Goal: Task Accomplishment & Management: Use online tool/utility

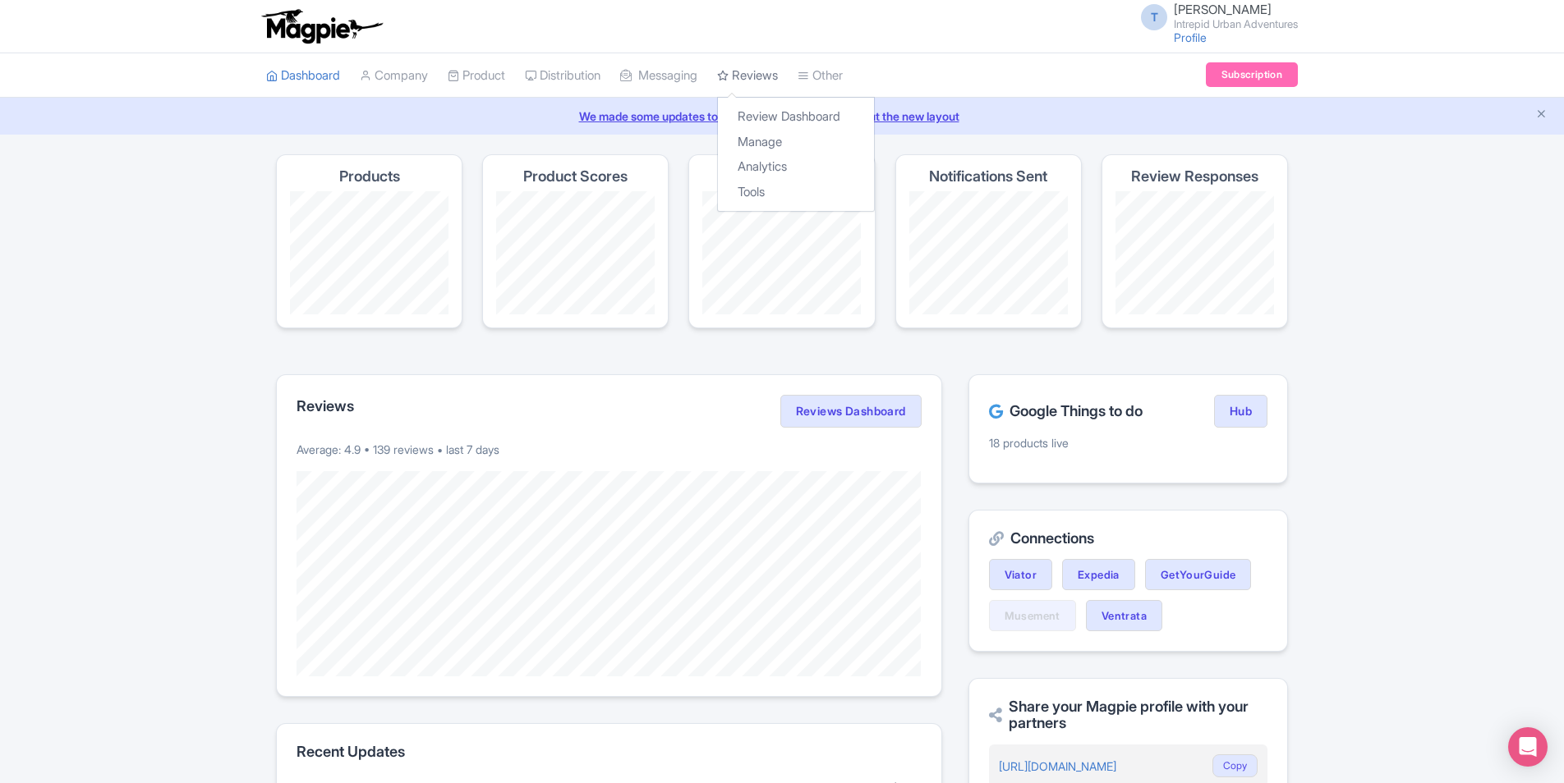
drag, startPoint x: 773, startPoint y: 75, endPoint x: 756, endPoint y: 80, distance: 17.9
click at [773, 75] on link "Reviews" at bounding box center [747, 75] width 61 height 45
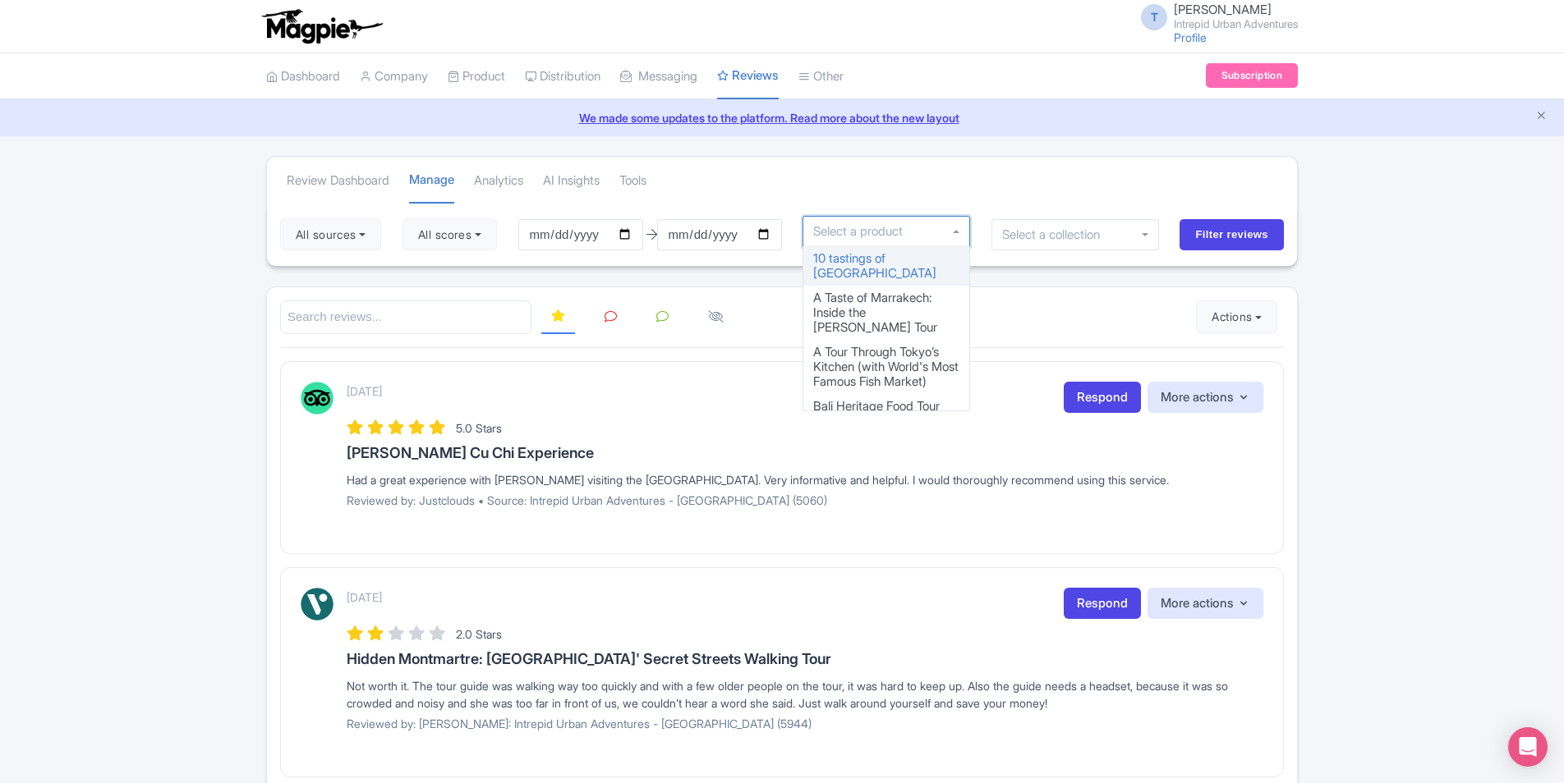
click at [911, 236] on input "select-one" at bounding box center [862, 231] width 99 height 15
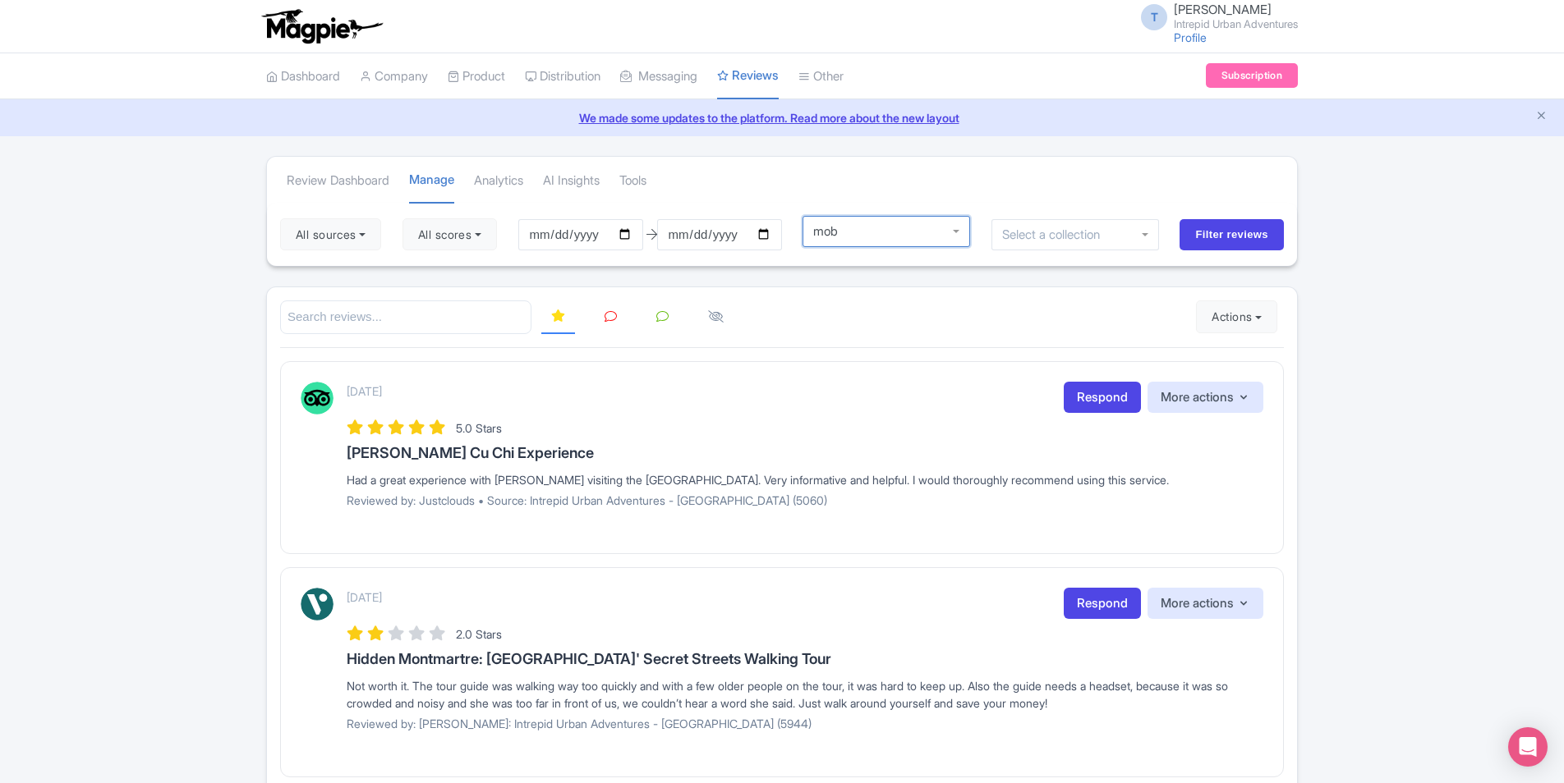
type input "mo"
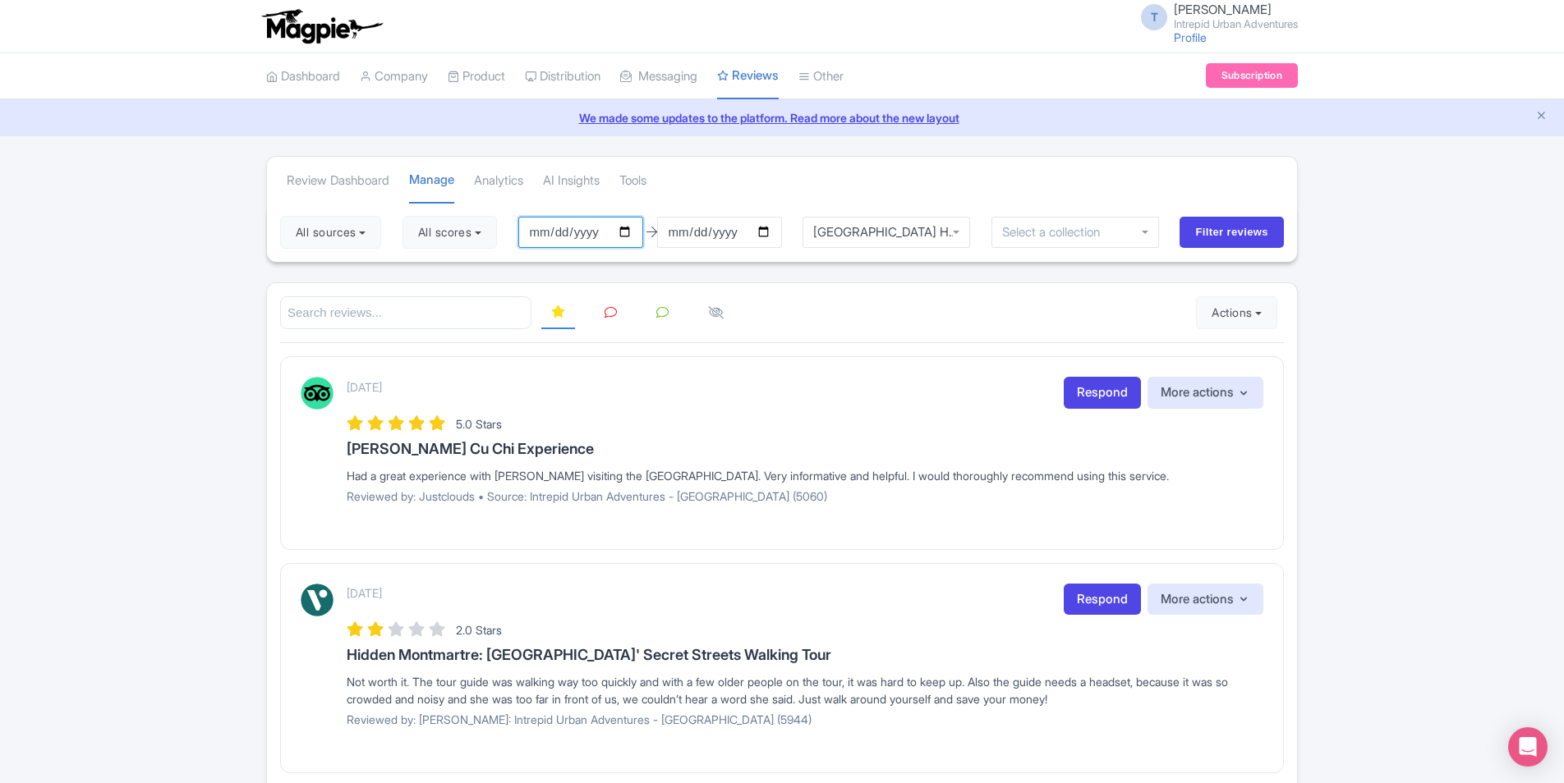
click at [550, 234] on input "[DATE]" at bounding box center [580, 232] width 125 height 31
type input "[DATE]"
click at [1232, 234] on input "Filter reviews" at bounding box center [1231, 232] width 104 height 31
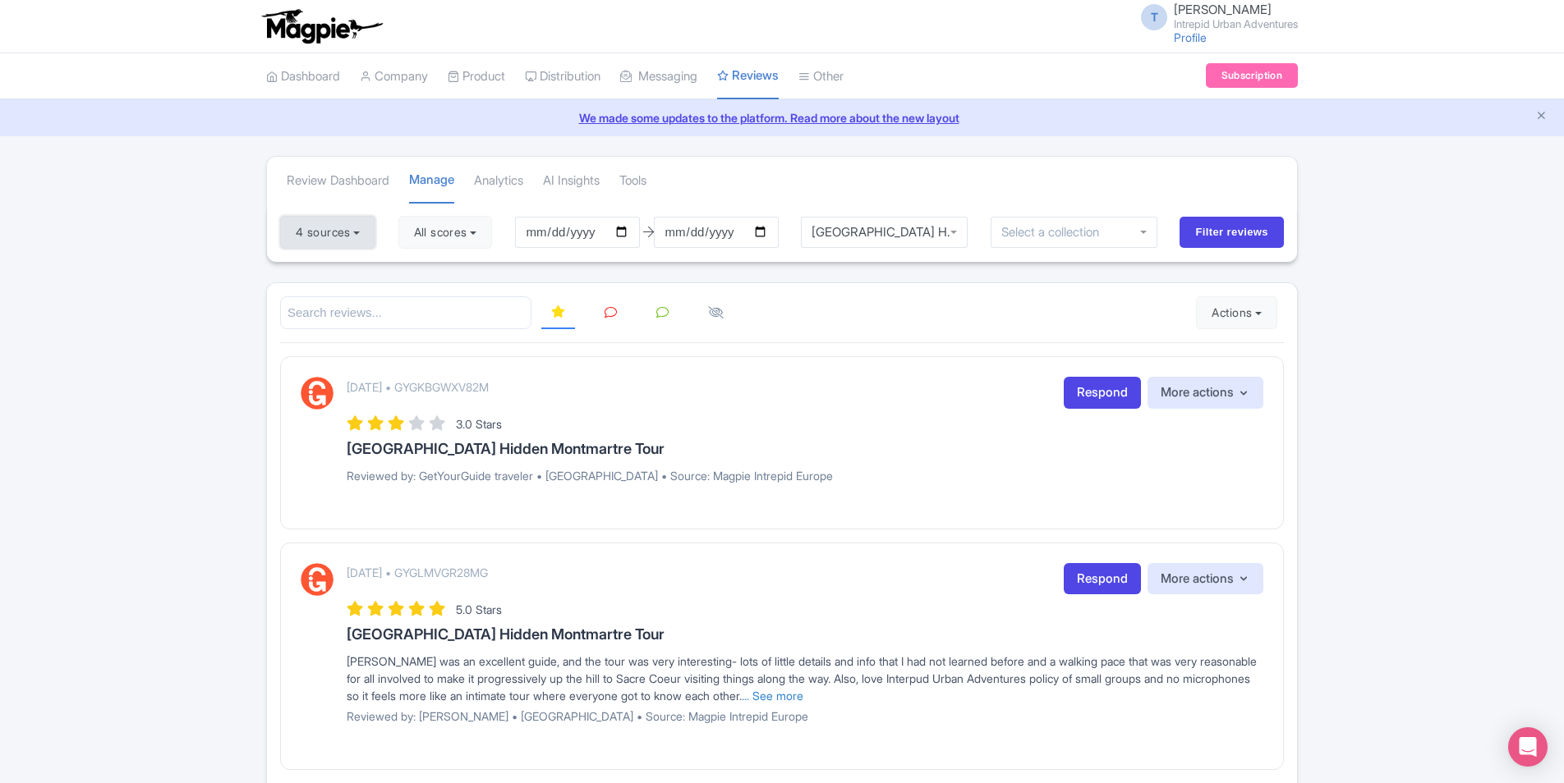
click at [335, 222] on button "4 sources" at bounding box center [327, 232] width 95 height 33
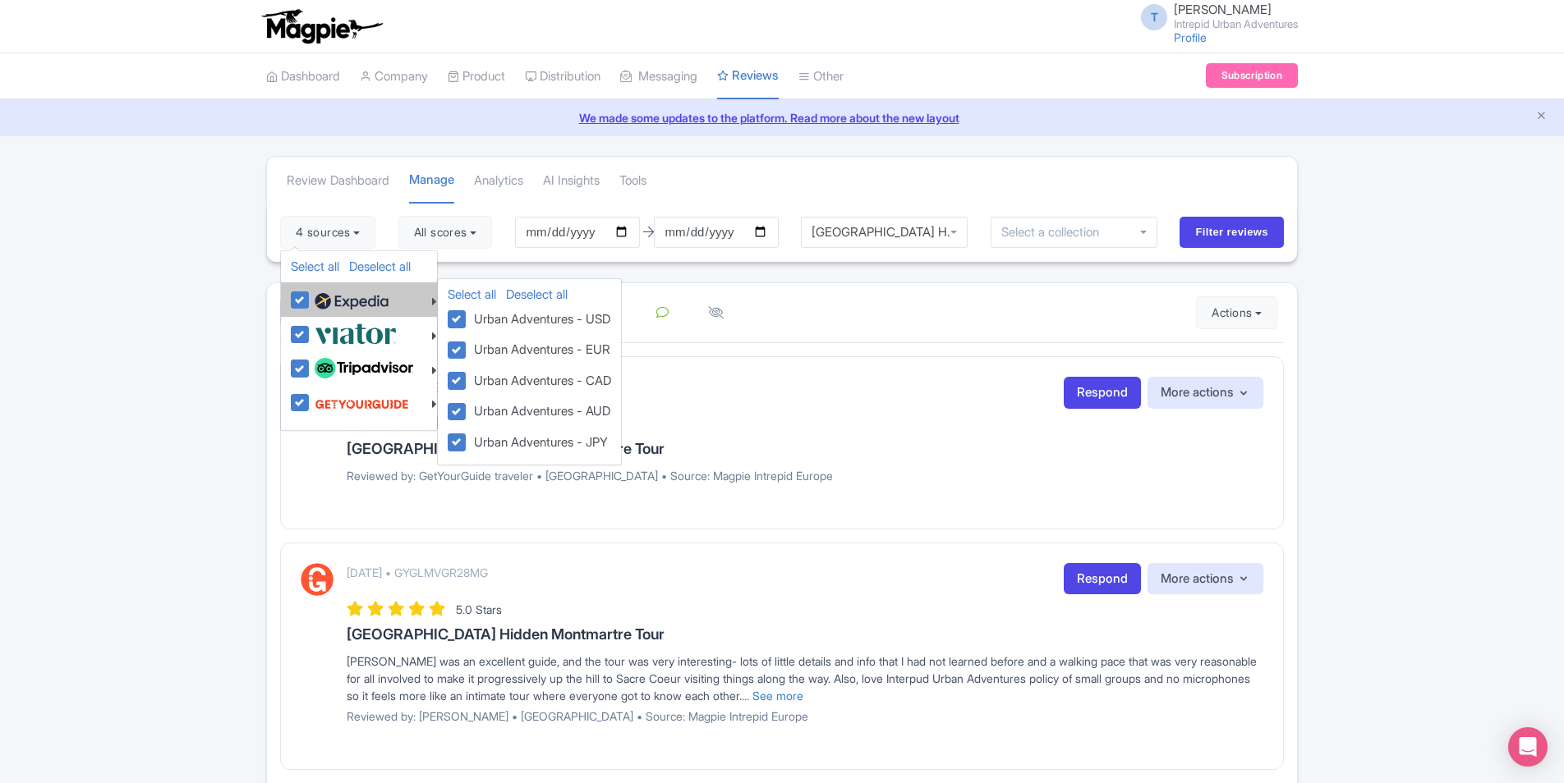
click at [310, 296] on label at bounding box center [349, 300] width 78 height 28
click at [310, 296] on input "checkbox" at bounding box center [315, 291] width 11 height 11
checkbox input "false"
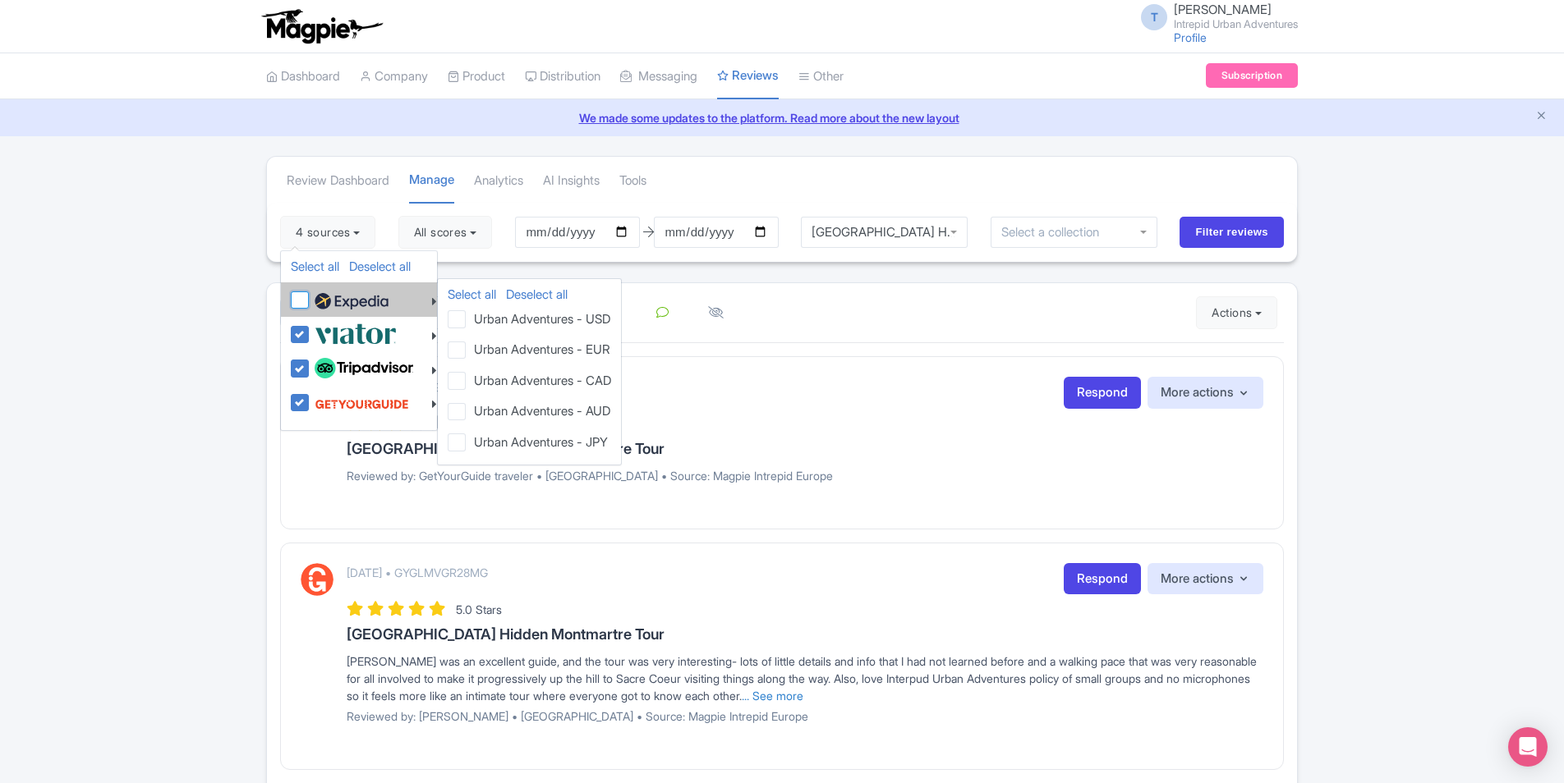
checkbox input "false"
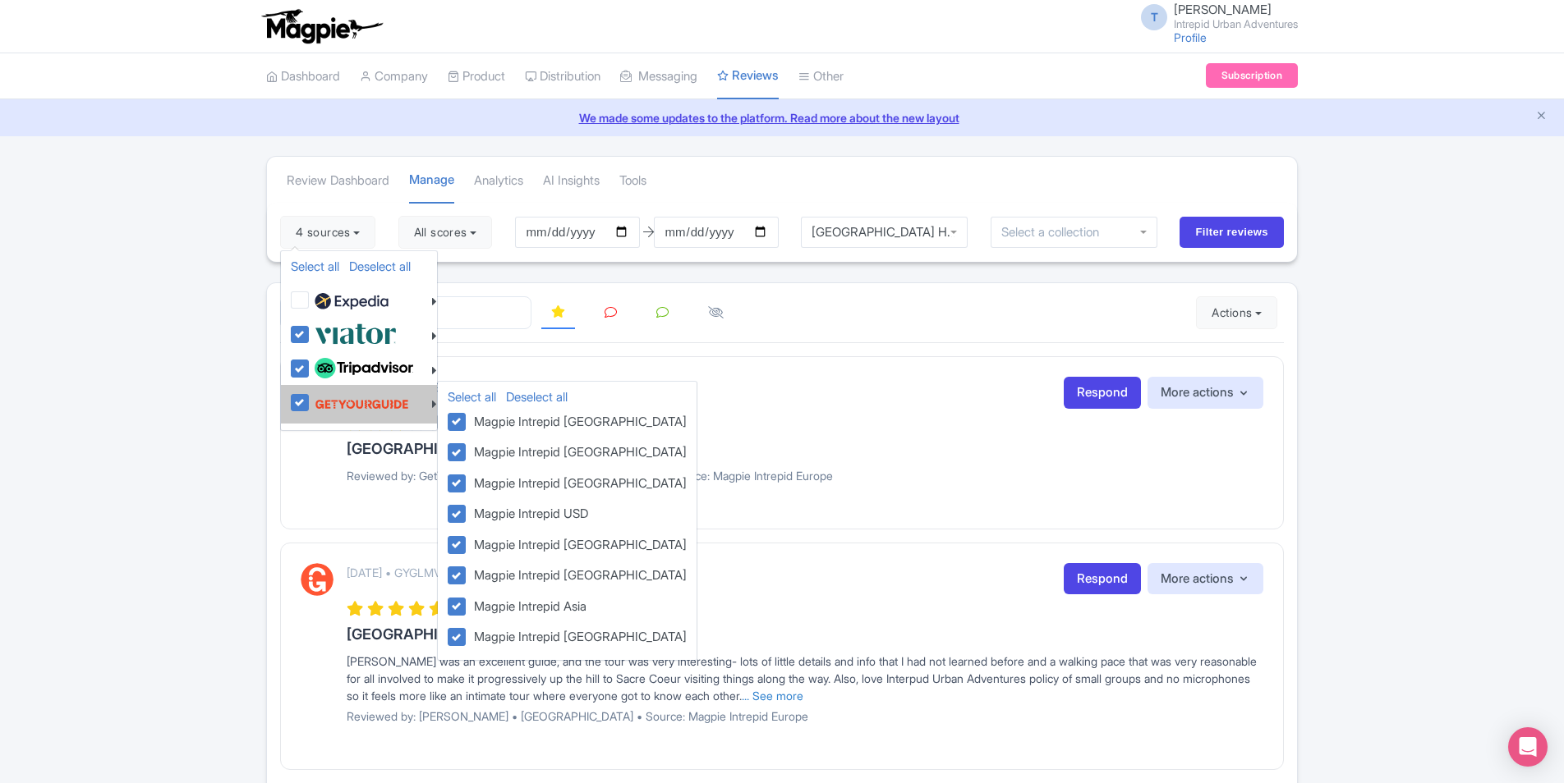
click at [310, 400] on label at bounding box center [359, 403] width 99 height 31
click at [310, 399] on input "checkbox" at bounding box center [315, 393] width 11 height 11
checkbox input "false"
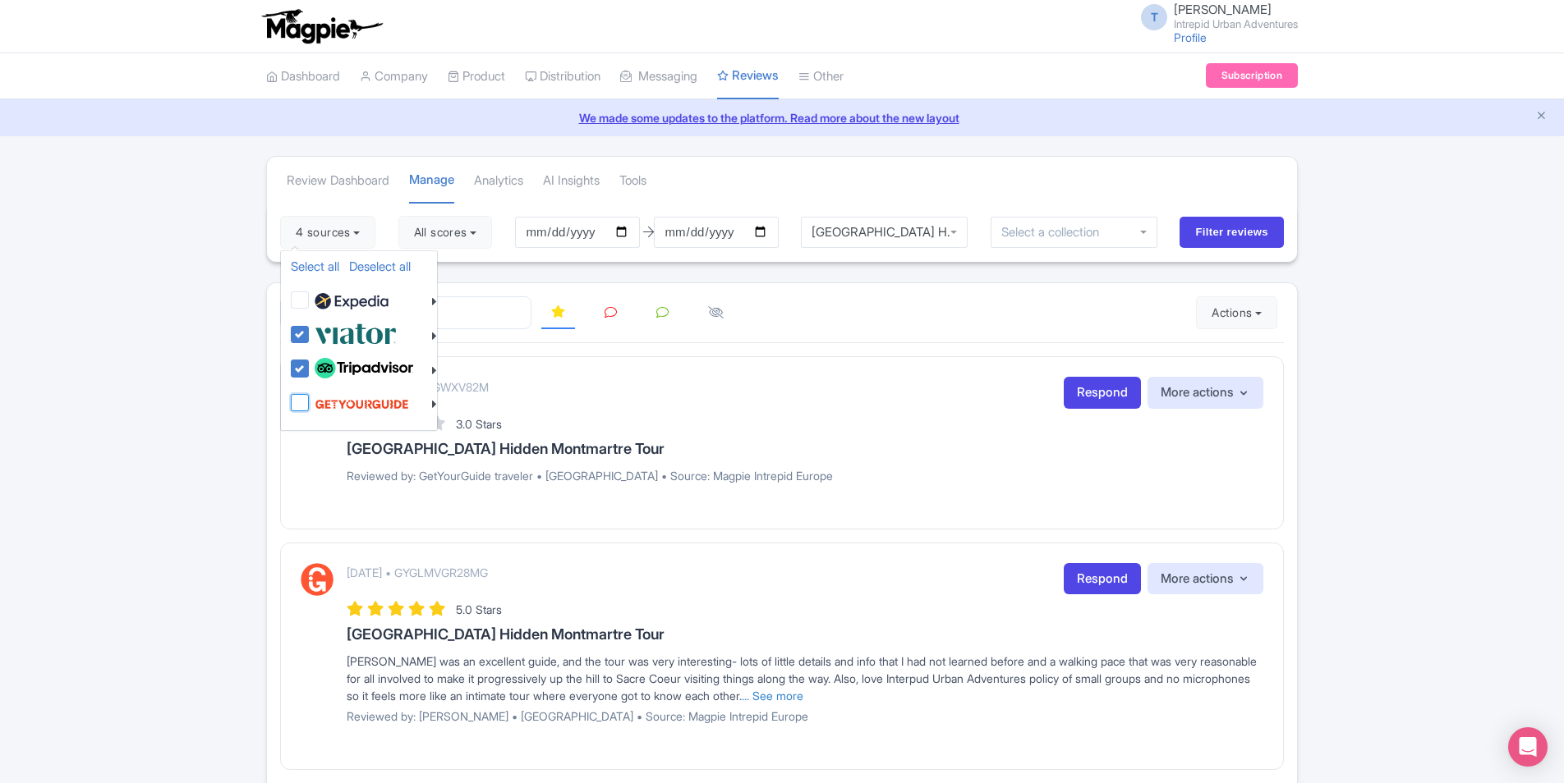
checkbox input "false"
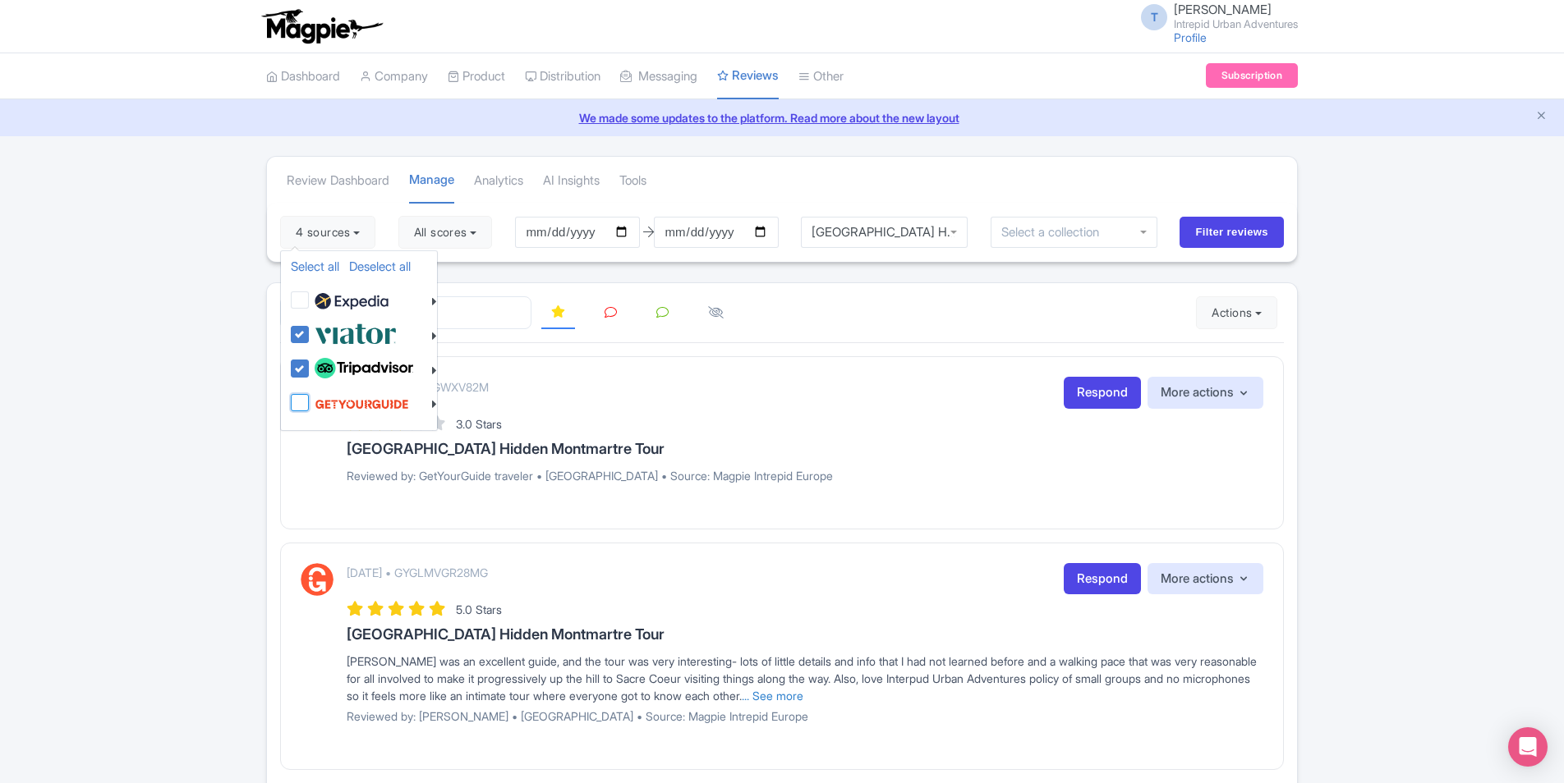
checkbox input "false"
click at [1239, 232] on input "Filter reviews" at bounding box center [1231, 232] width 104 height 31
